Goal: Task Accomplishment & Management: Use online tool/utility

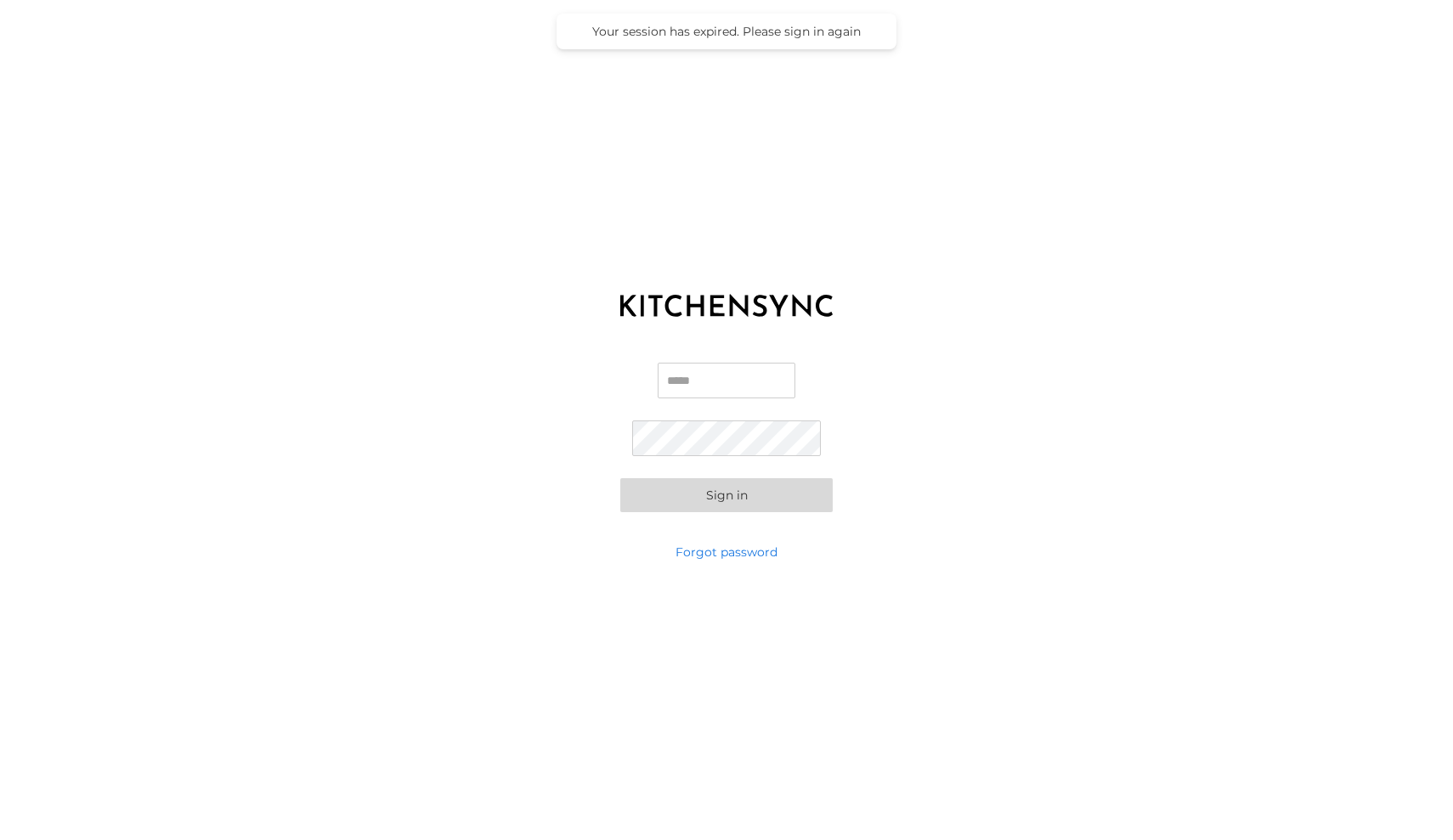
type input "**********"
click at [716, 503] on button "Sign in" at bounding box center [726, 495] width 212 height 34
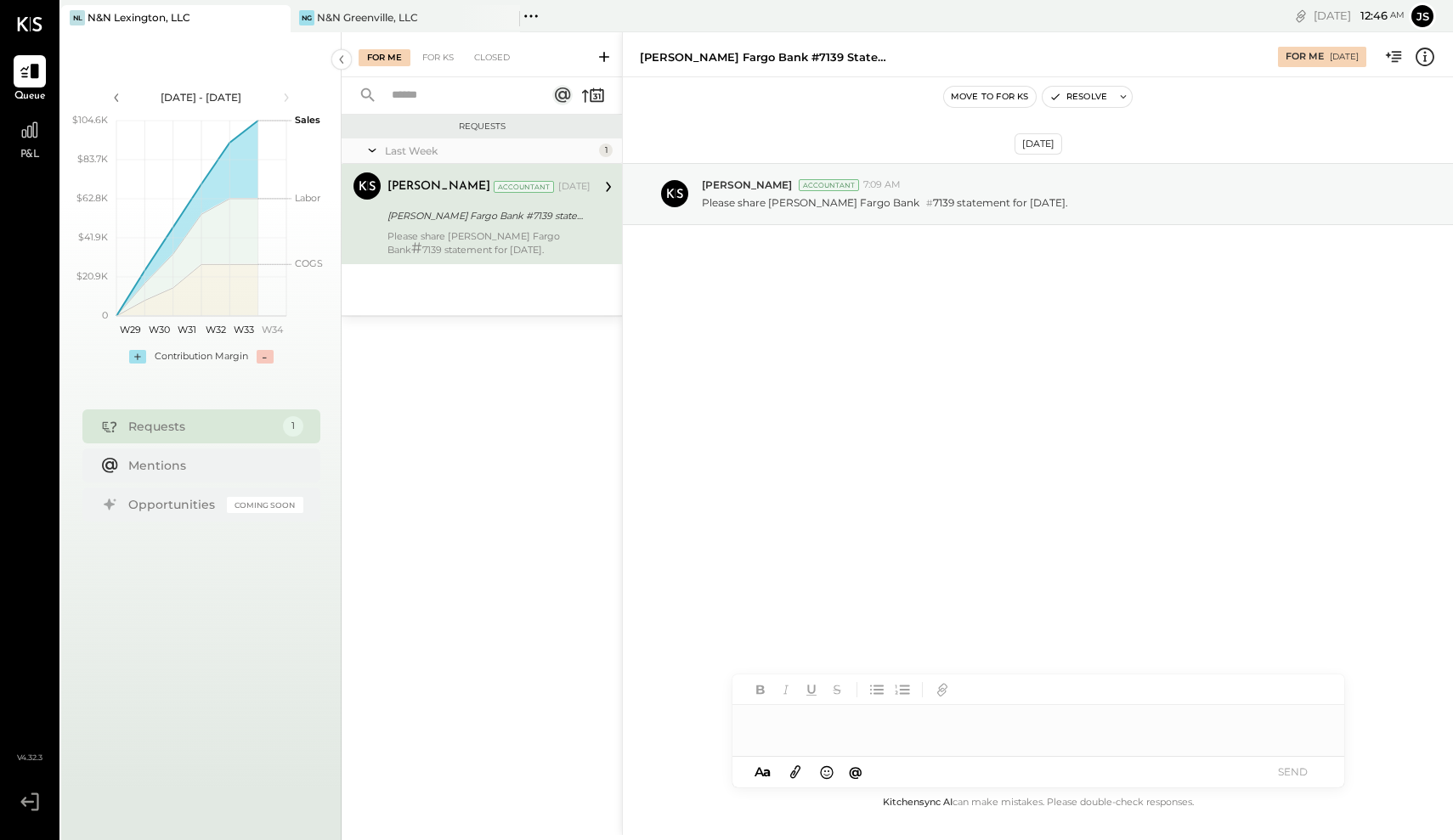
click at [179, 17] on div "N&N Lexington, LLC" at bounding box center [139, 17] width 103 height 15
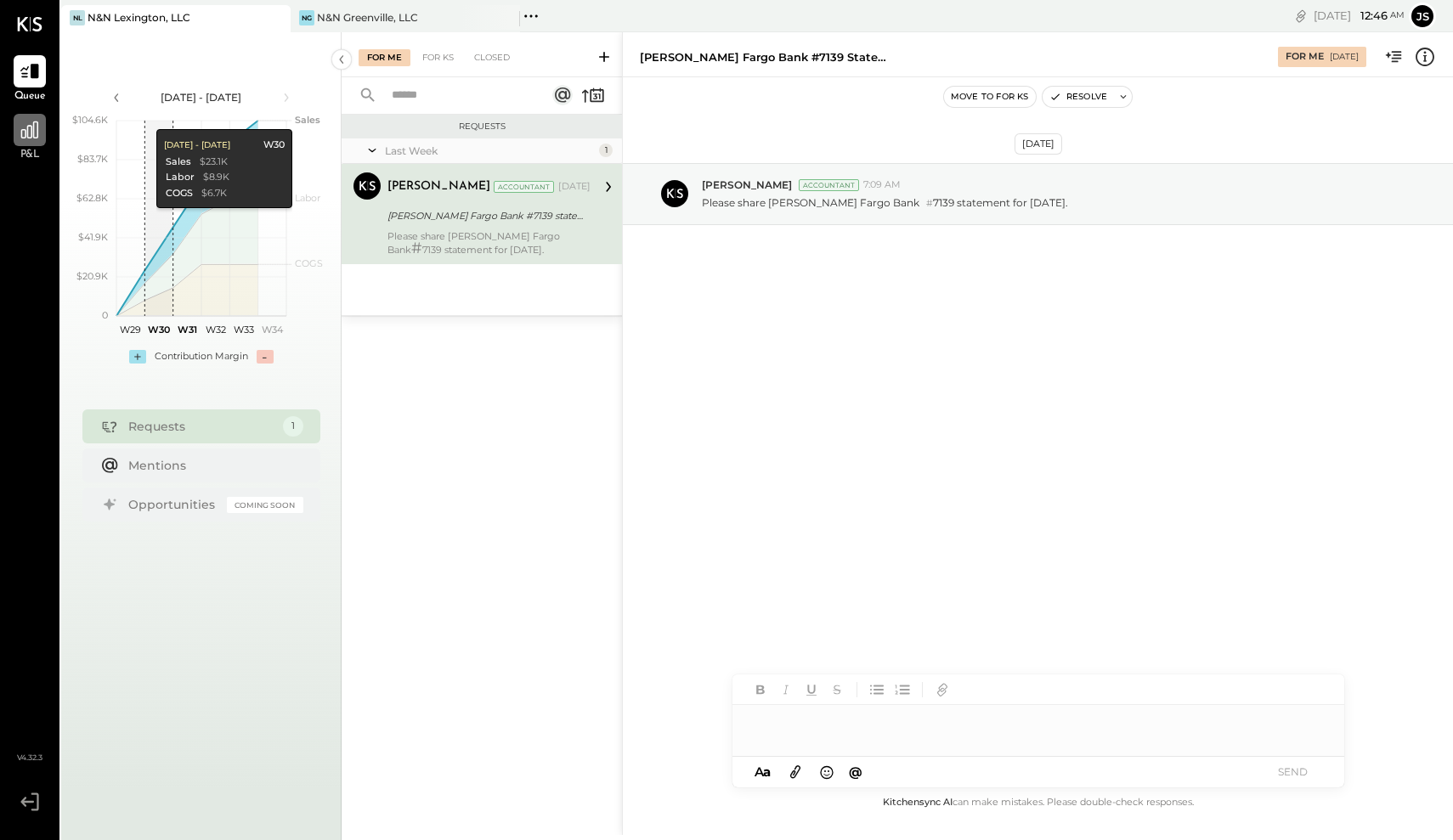
click at [34, 134] on icon at bounding box center [29, 130] width 17 height 17
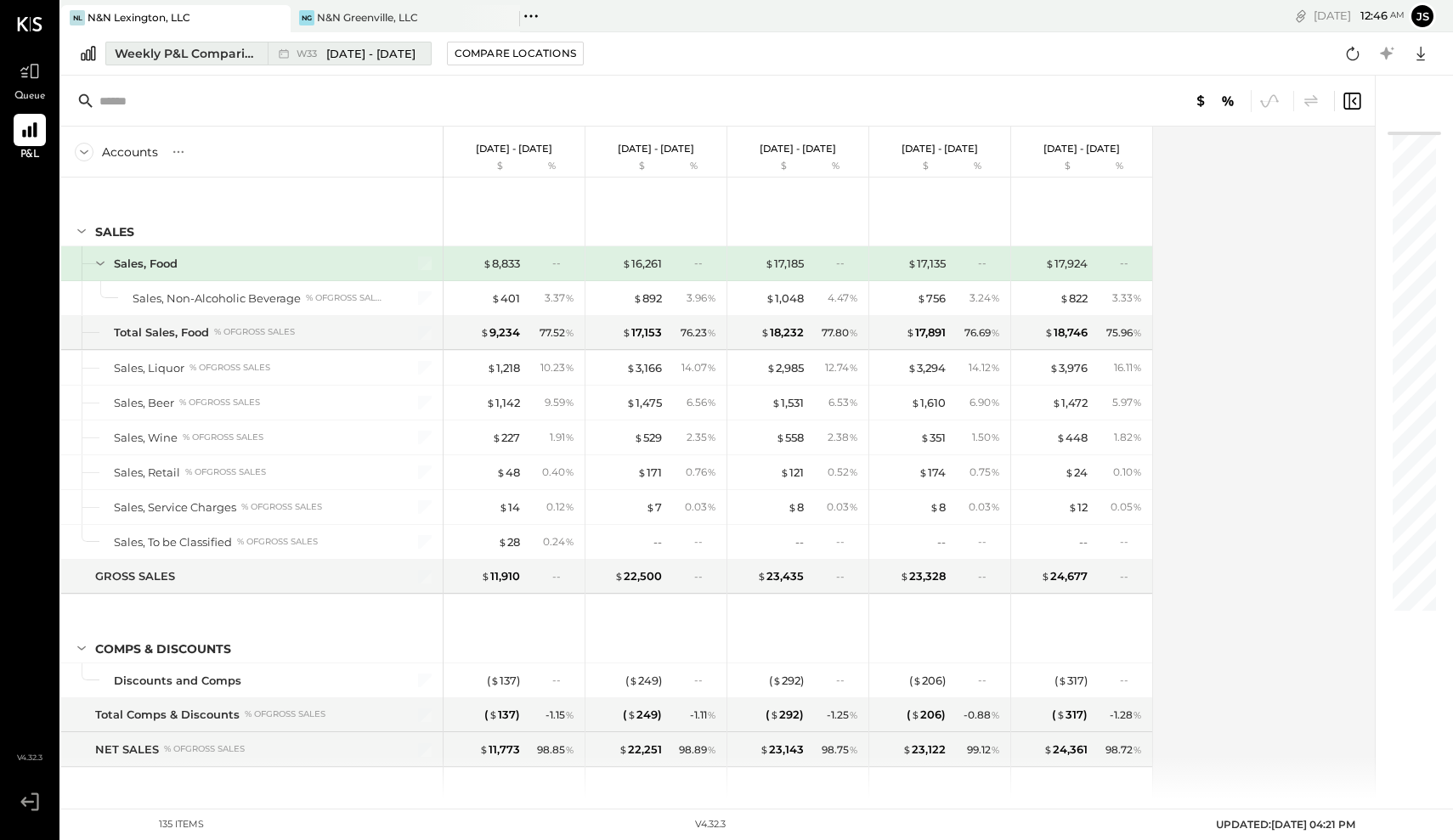
click at [239, 58] on div "Weekly P&L Comparison" at bounding box center [186, 53] width 143 height 17
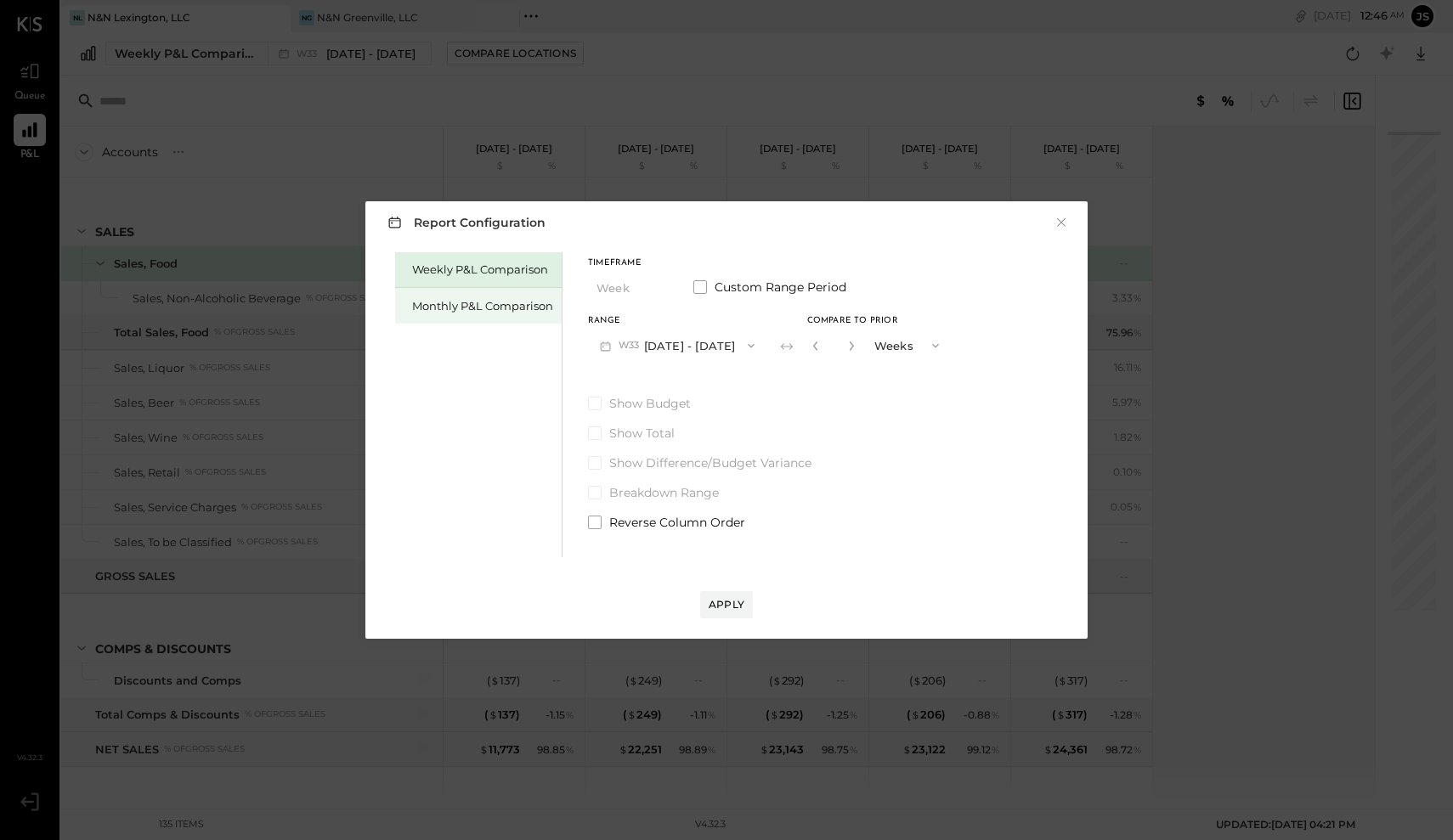
click at [496, 307] on div "Monthly P&L Comparison" at bounding box center [483, 306] width 141 height 16
click at [798, 341] on div "Compare" at bounding box center [814, 344] width 56 height 15
click at [847, 349] on icon "button" at bounding box center [852, 346] width 10 height 10
type input "*"
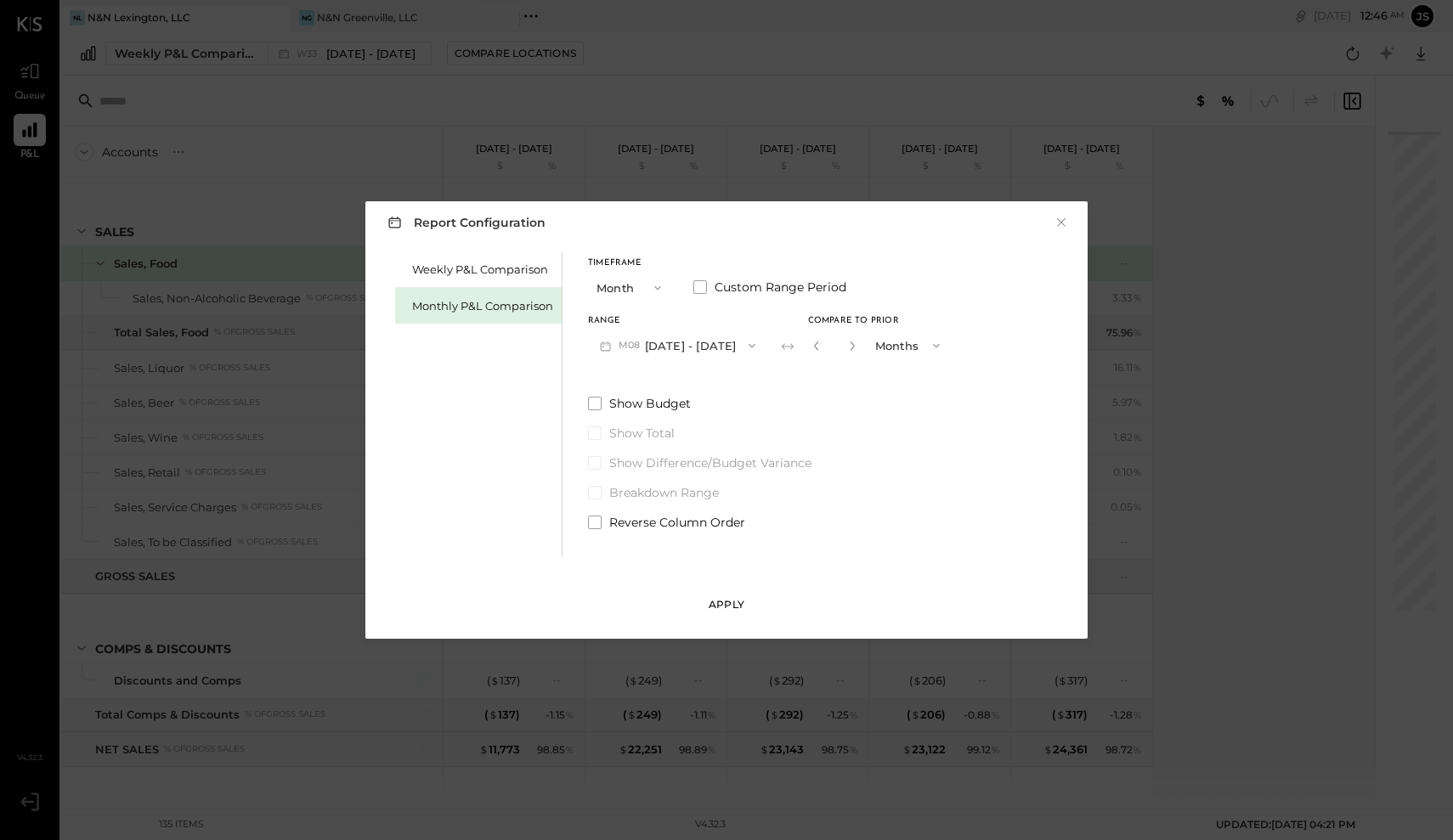
click at [725, 604] on div "Apply" at bounding box center [727, 604] width 36 height 15
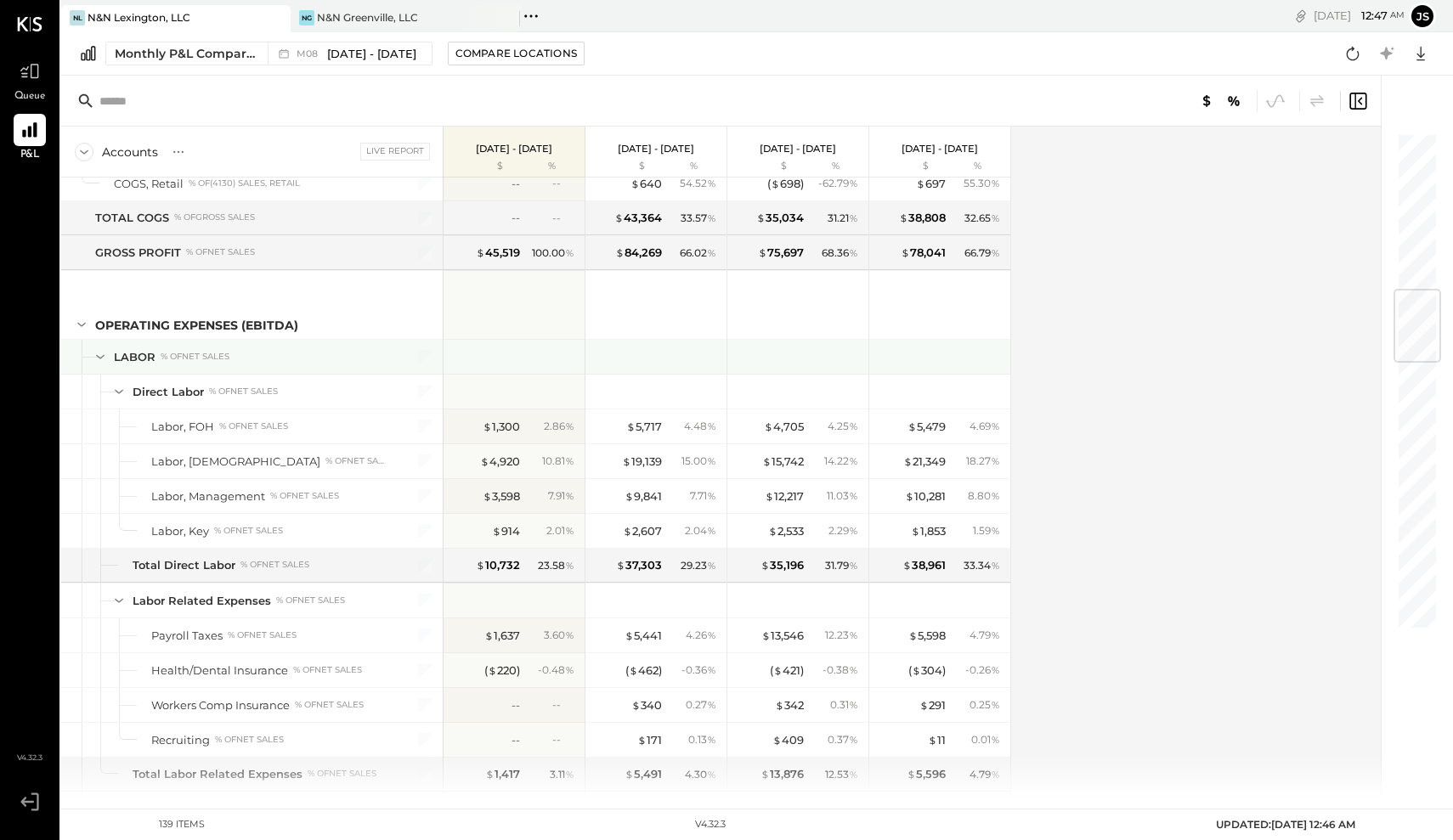
scroll to position [1315, 0]
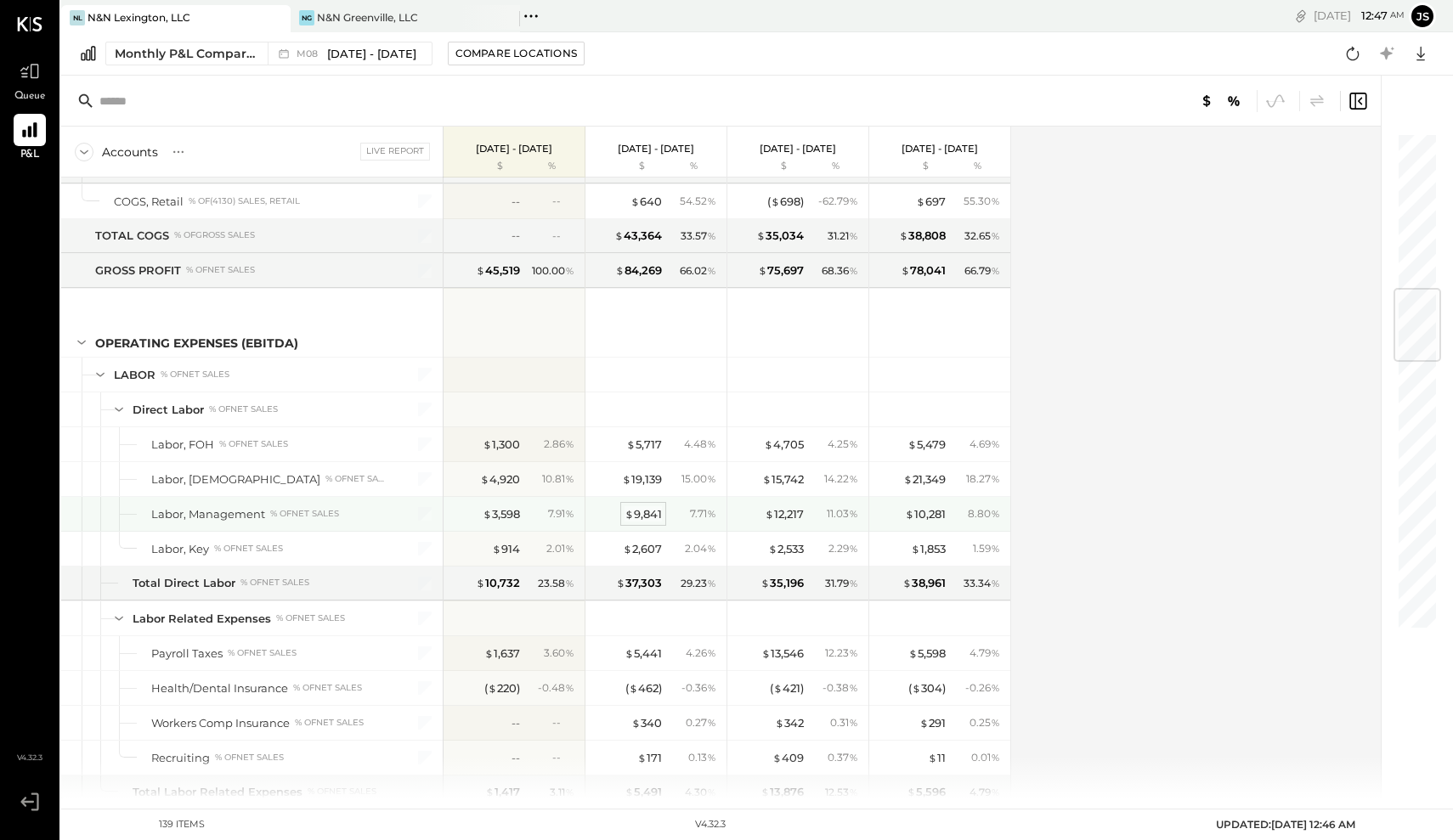
click at [647, 509] on div "$ 9,841" at bounding box center [644, 515] width 38 height 16
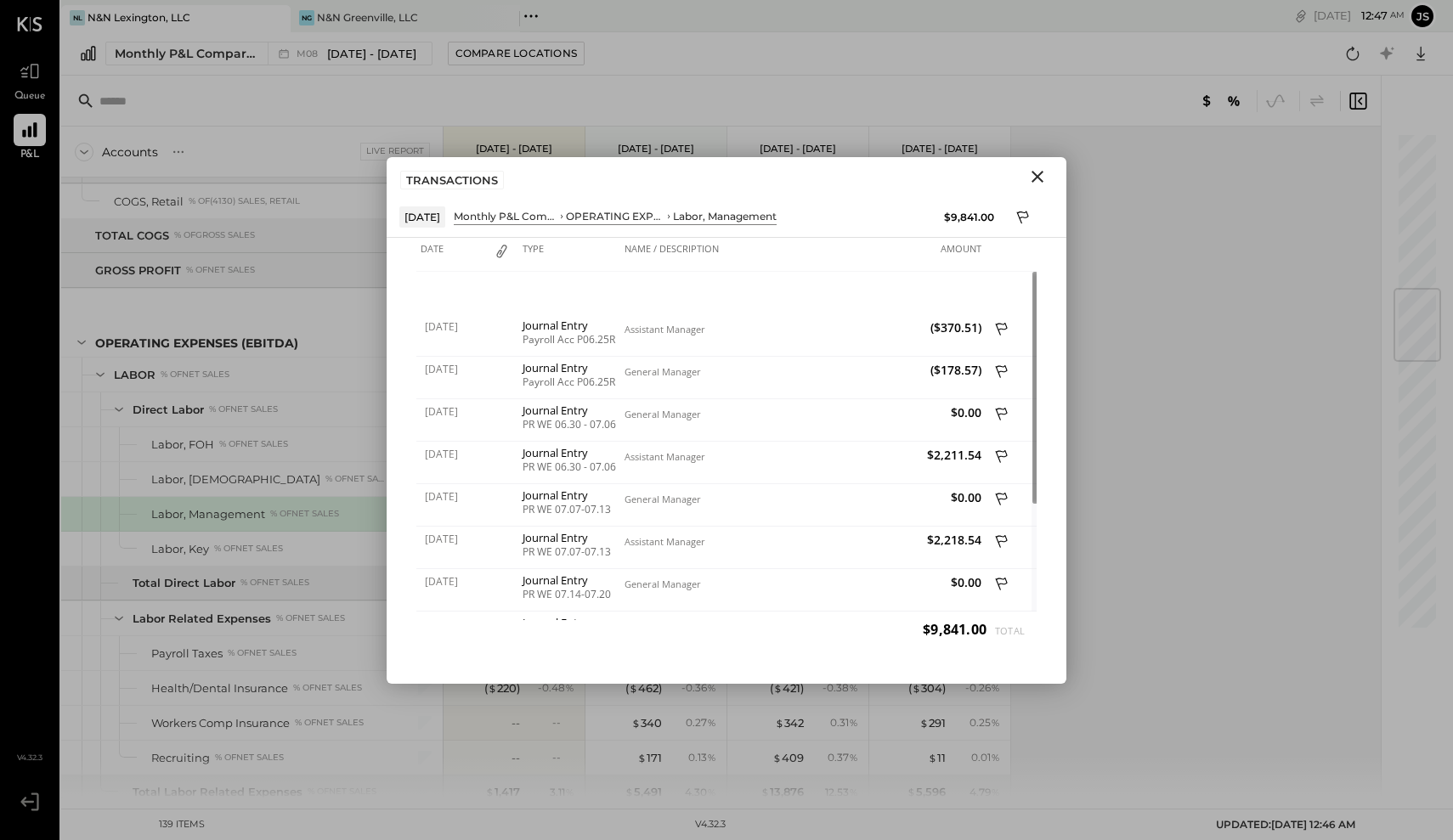
click at [1036, 175] on icon "Close" at bounding box center [1037, 177] width 12 height 12
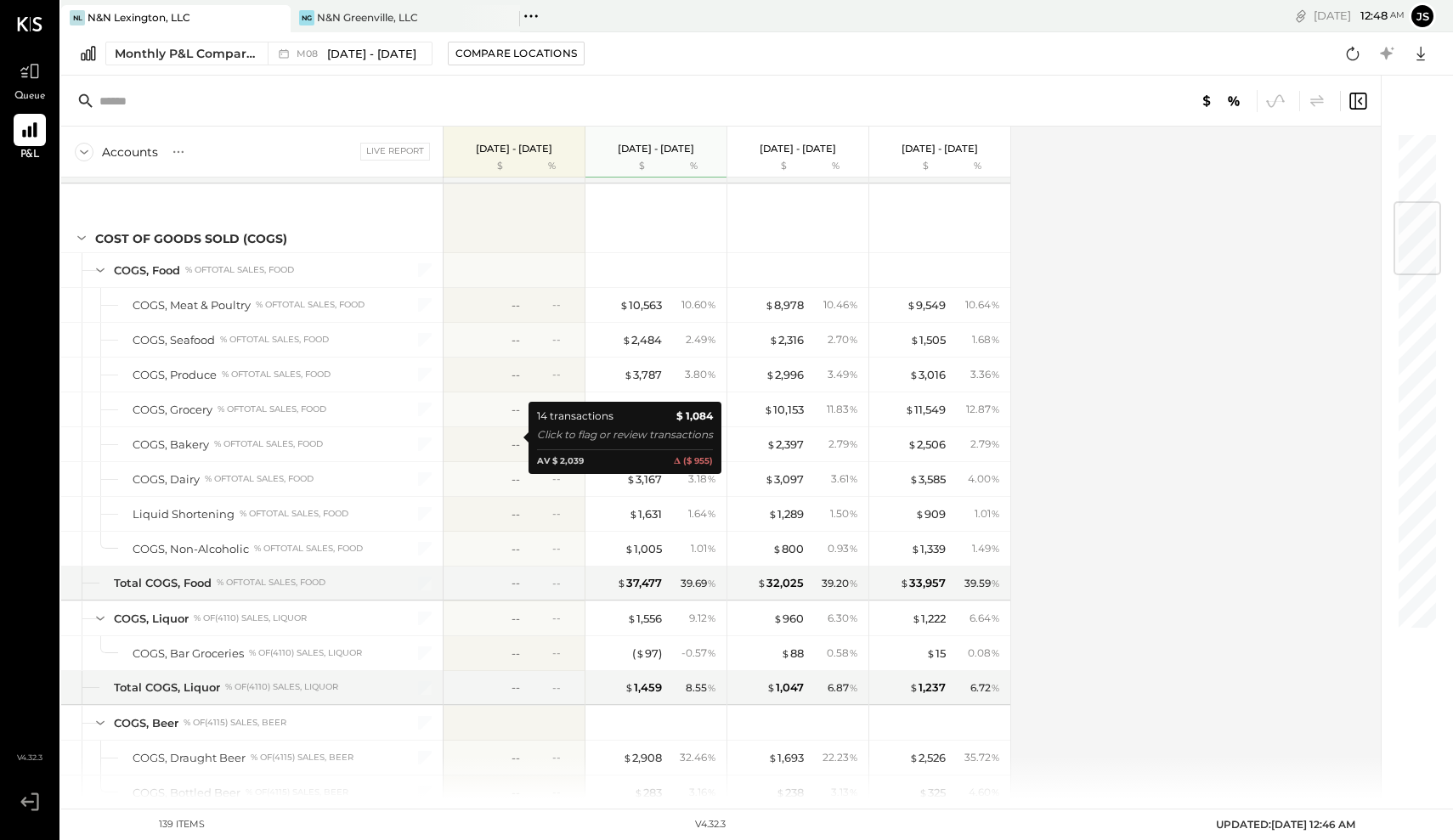
scroll to position [591, 0]
